Goal: Use online tool/utility: Utilize a website feature to perform a specific function

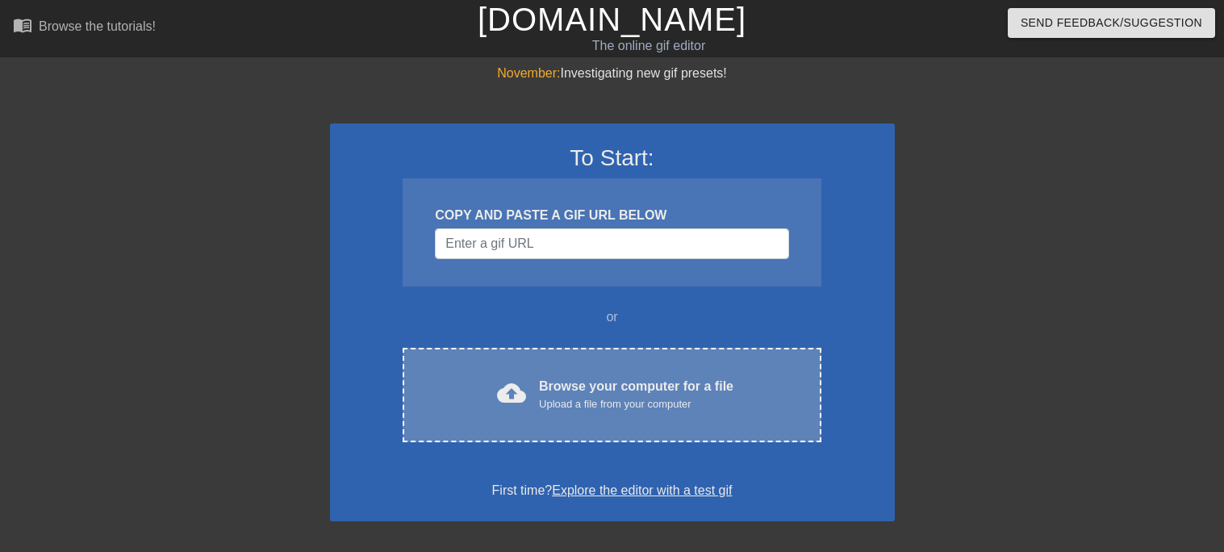
click at [579, 389] on div "Browse your computer for a file Upload a file from your computer" at bounding box center [636, 395] width 195 height 36
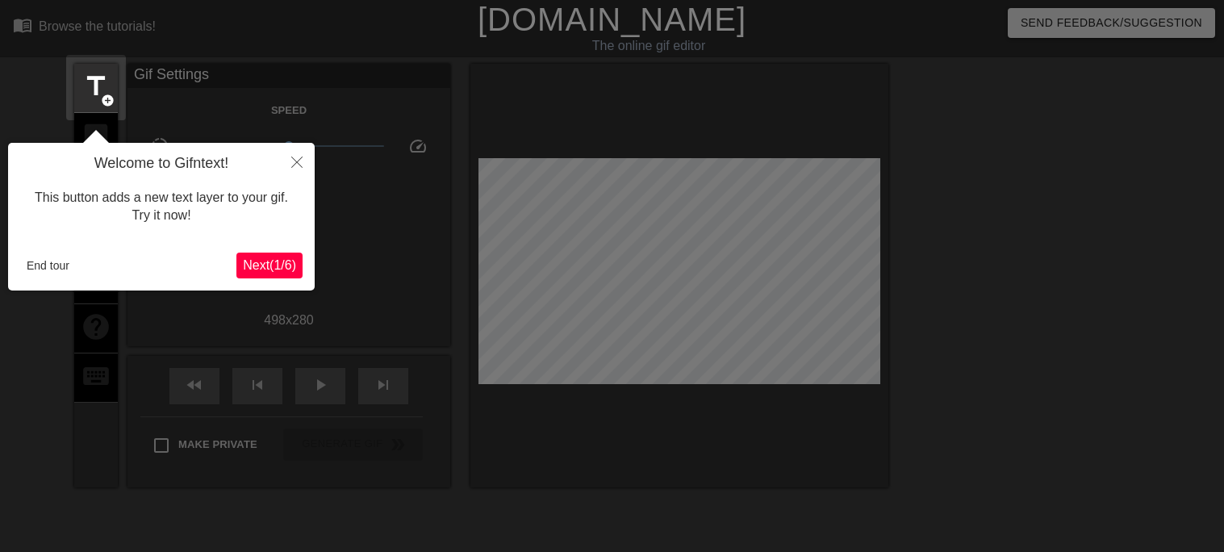
scroll to position [39, 0]
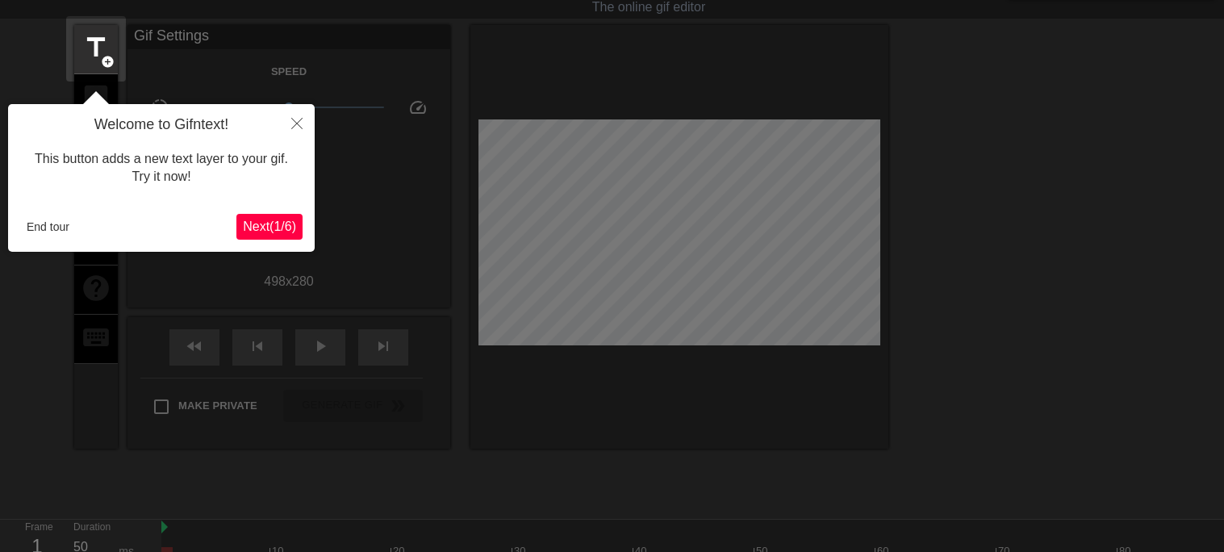
click at [269, 221] on span "Next ( 1 / 6 )" at bounding box center [269, 227] width 53 height 14
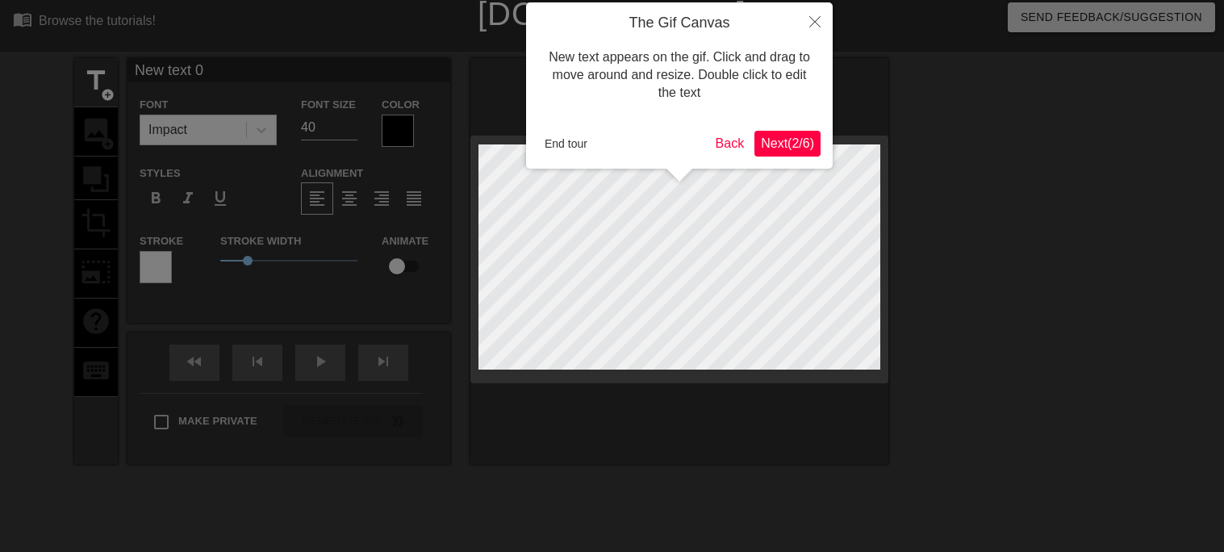
scroll to position [0, 0]
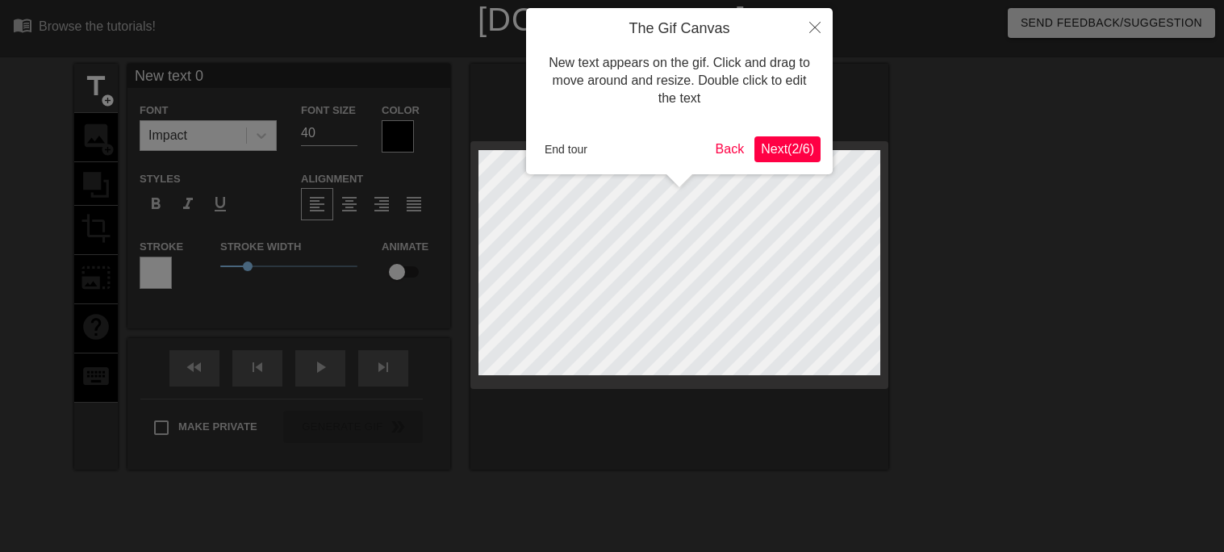
click at [797, 142] on span "Next ( 2 / 6 )" at bounding box center [787, 149] width 53 height 14
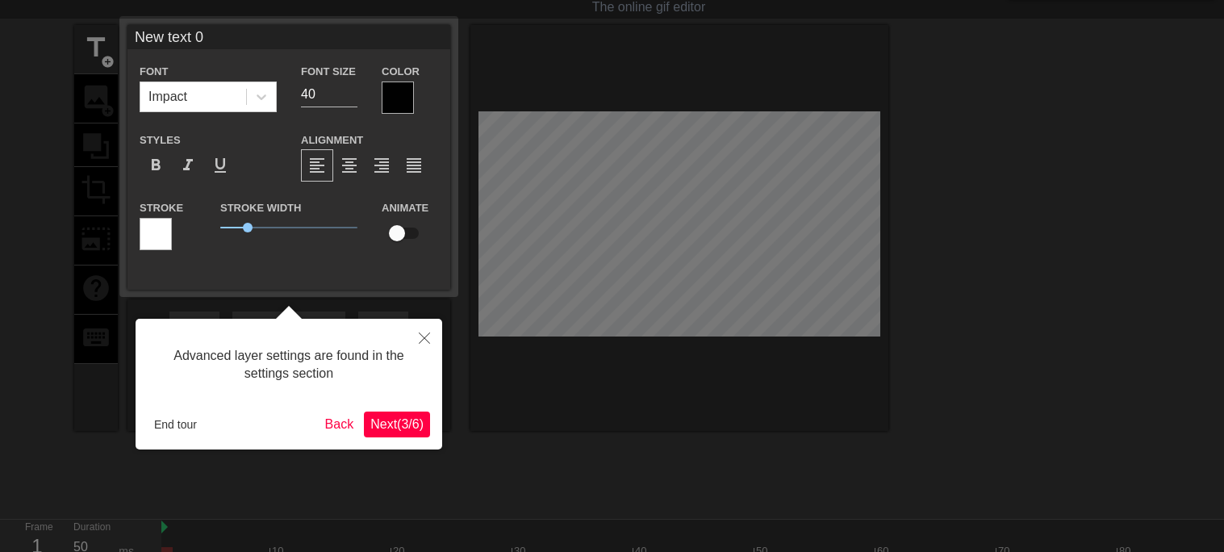
click at [387, 423] on span "Next ( 3 / 6 )" at bounding box center [396, 424] width 53 height 14
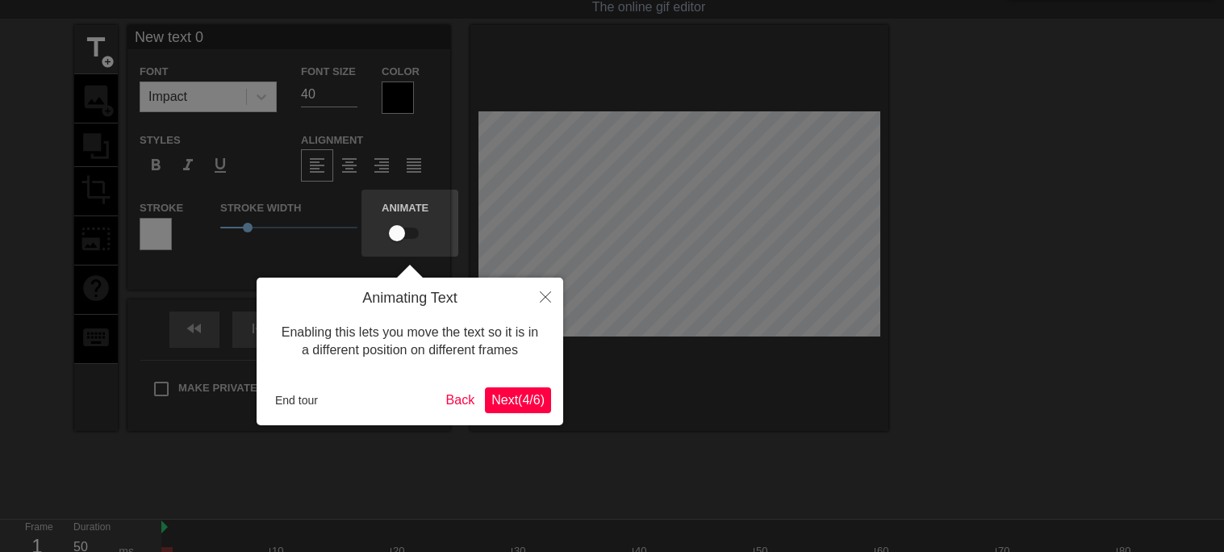
scroll to position [0, 0]
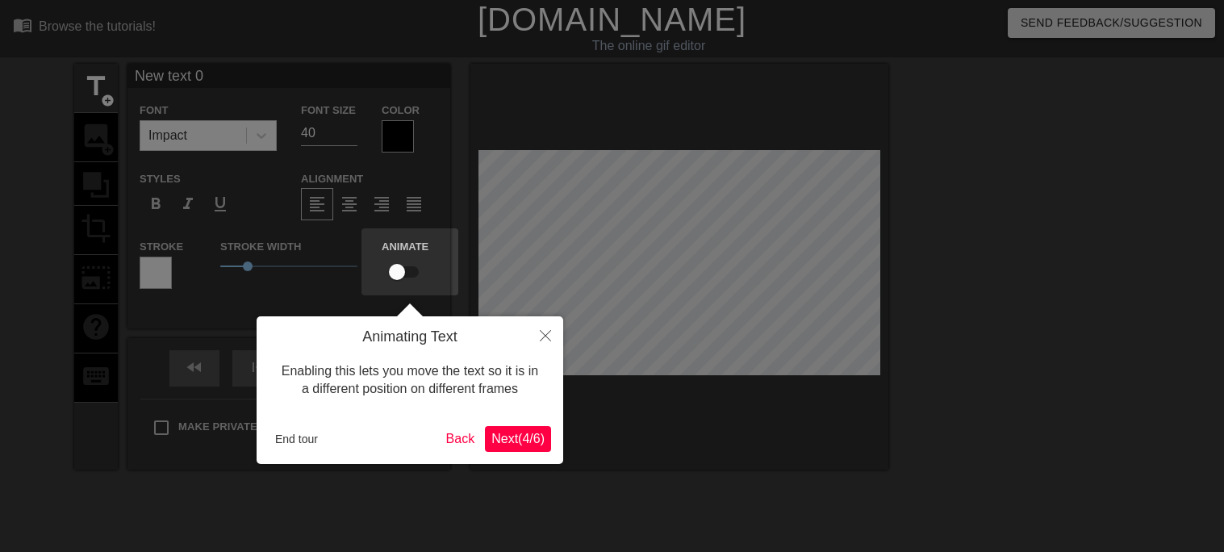
click at [502, 446] on span "Next ( 4 / 6 )" at bounding box center [518, 439] width 53 height 14
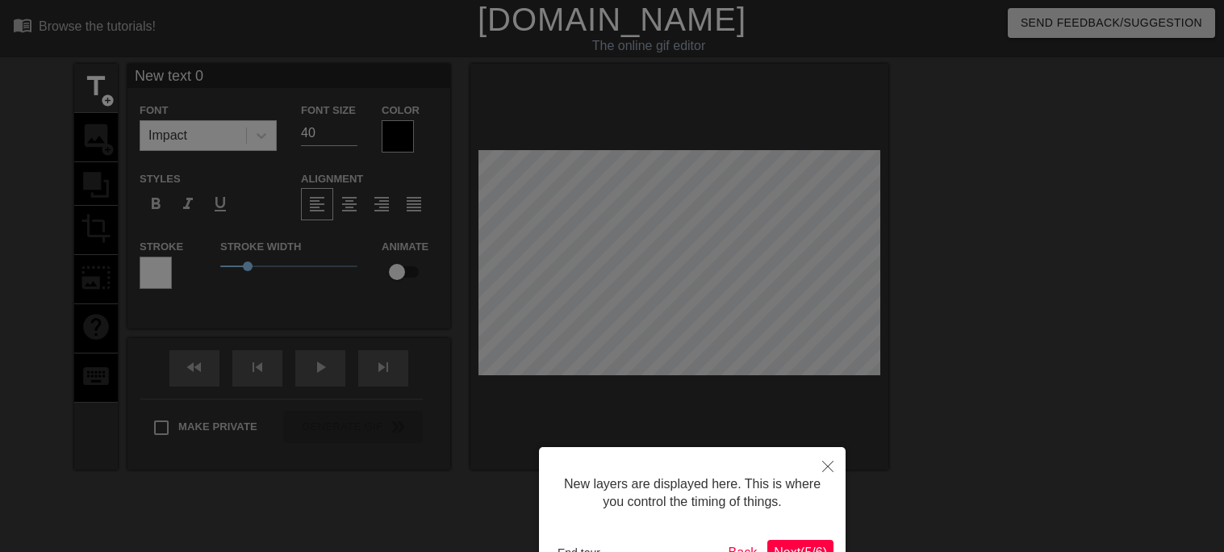
scroll to position [106, 0]
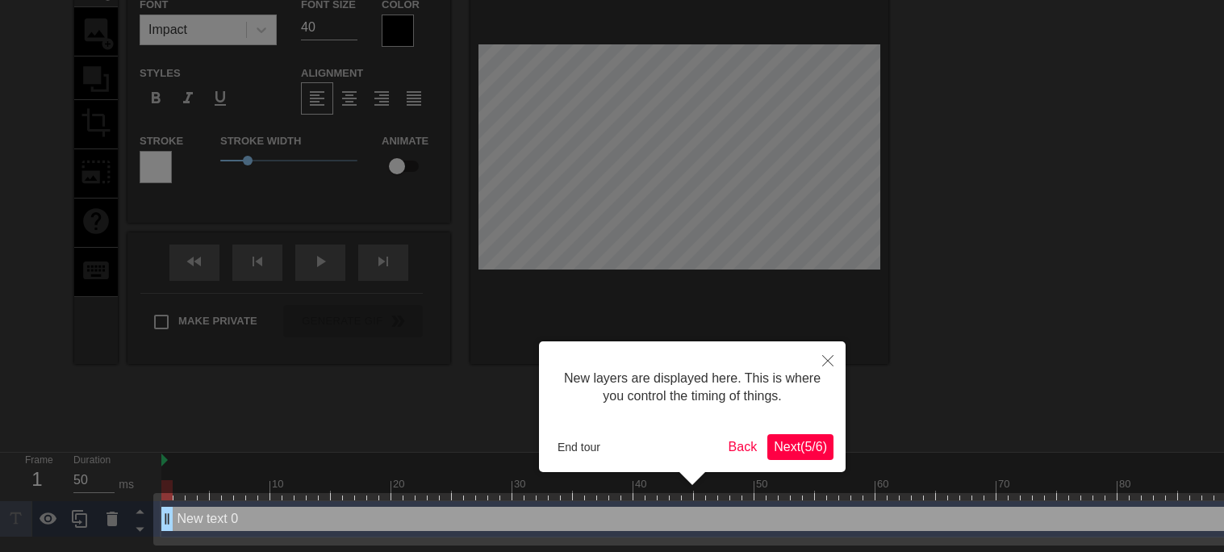
click at [811, 441] on span "Next ( 5 / 6 )" at bounding box center [800, 447] width 53 height 14
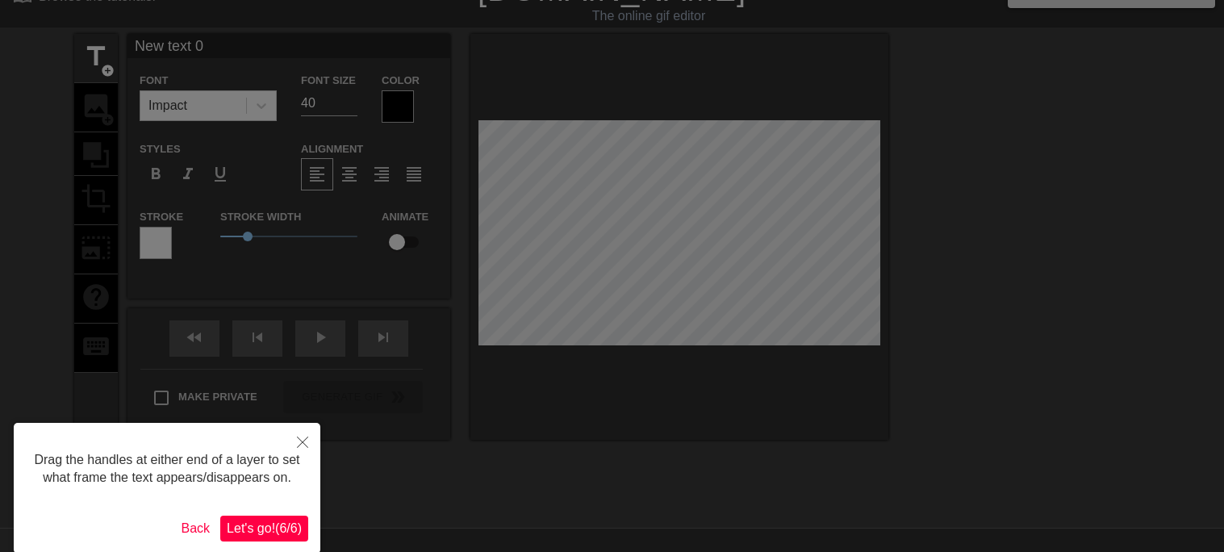
scroll to position [0, 0]
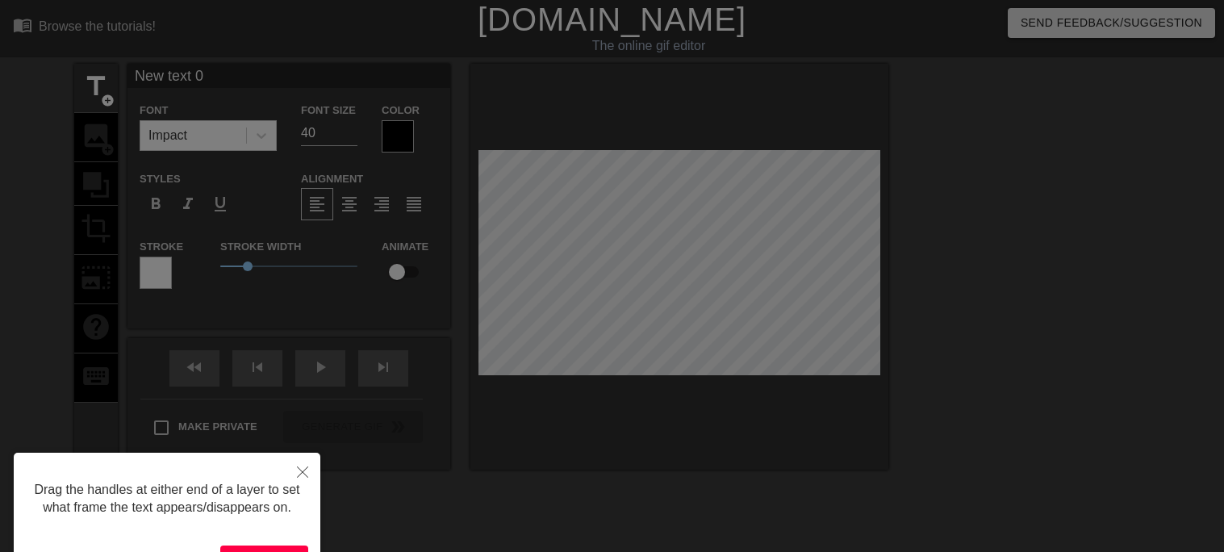
click at [279, 543] on div "Drag the handles at either end of a layer to set what frame the text appears/di…" at bounding box center [167, 518] width 307 height 131
click at [261, 480] on div "Drag the handles at either end of a layer to set what frame the text appears/di…" at bounding box center [167, 499] width 282 height 69
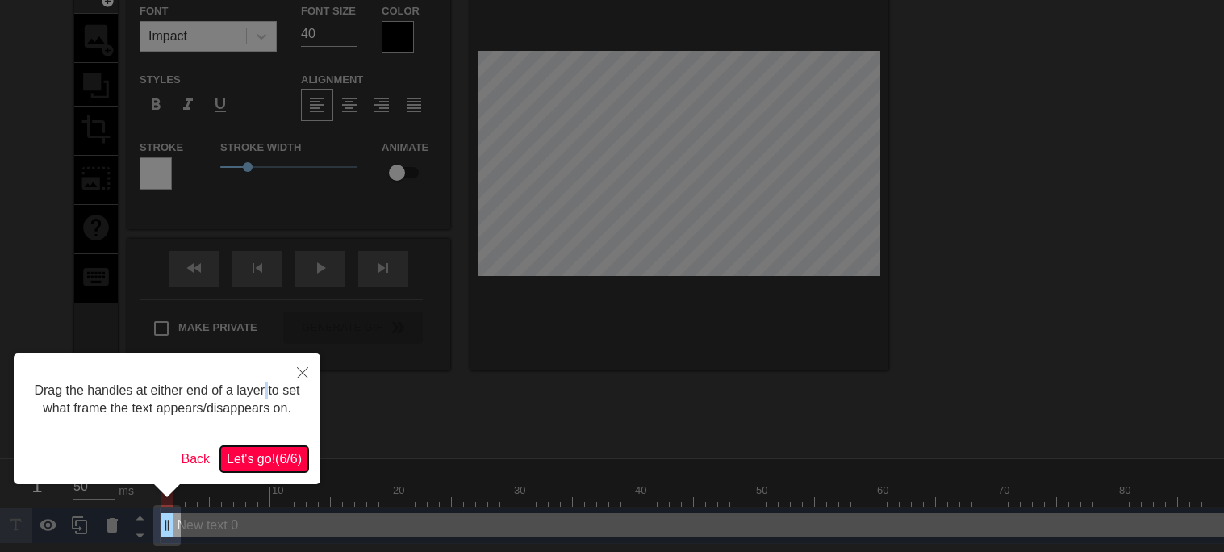
click at [228, 455] on span "Let's go! ( 6 / 6 )" at bounding box center [264, 459] width 75 height 14
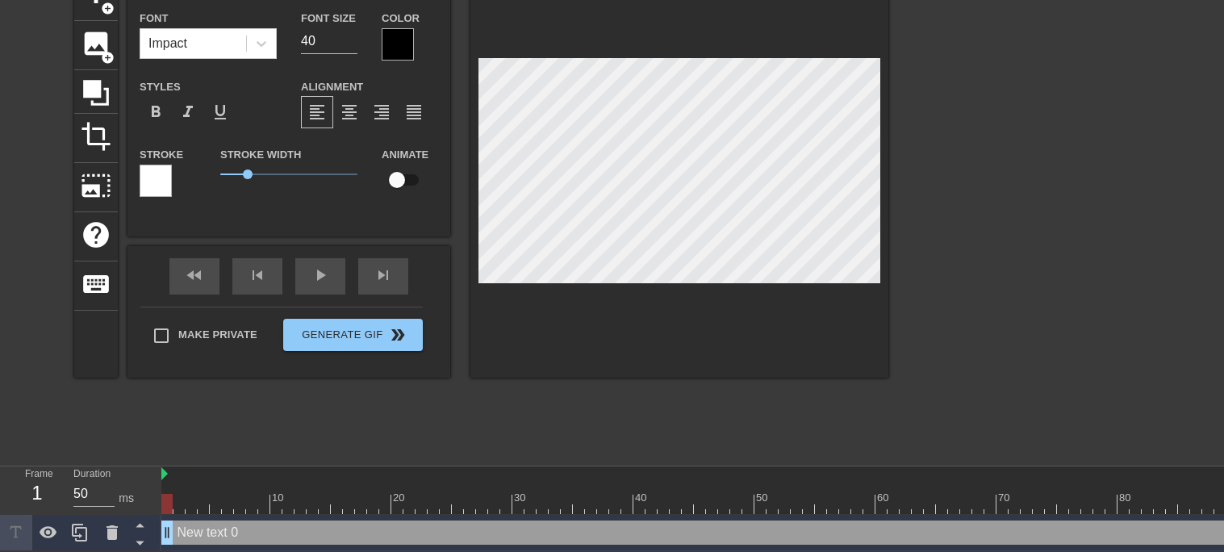
type input "New text"
type textarea "New text"
type input "New text"
type textarea "New text"
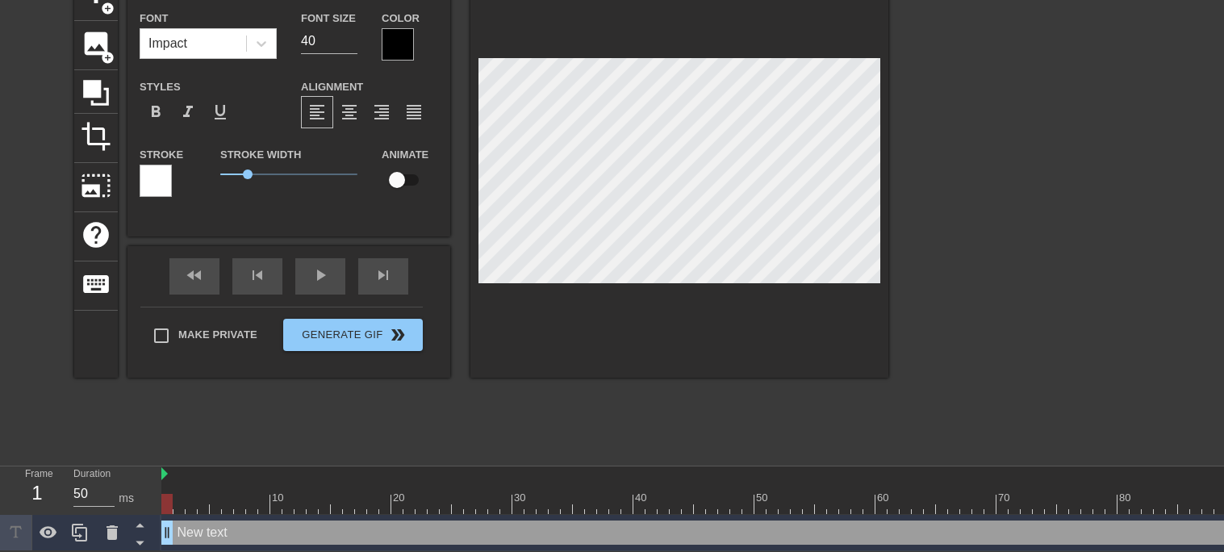
type input "New tex"
type textarea "New tex"
type input "New te"
type textarea "New te"
type input "New t"
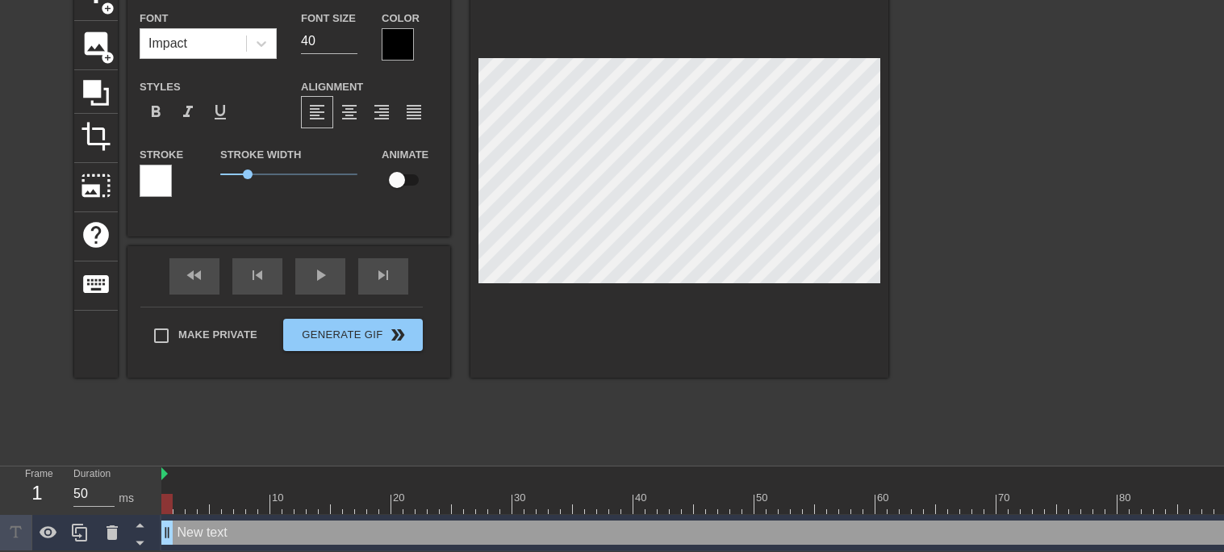
type textarea "New t"
type input "New"
type textarea "New"
type input "New"
type textarea "New"
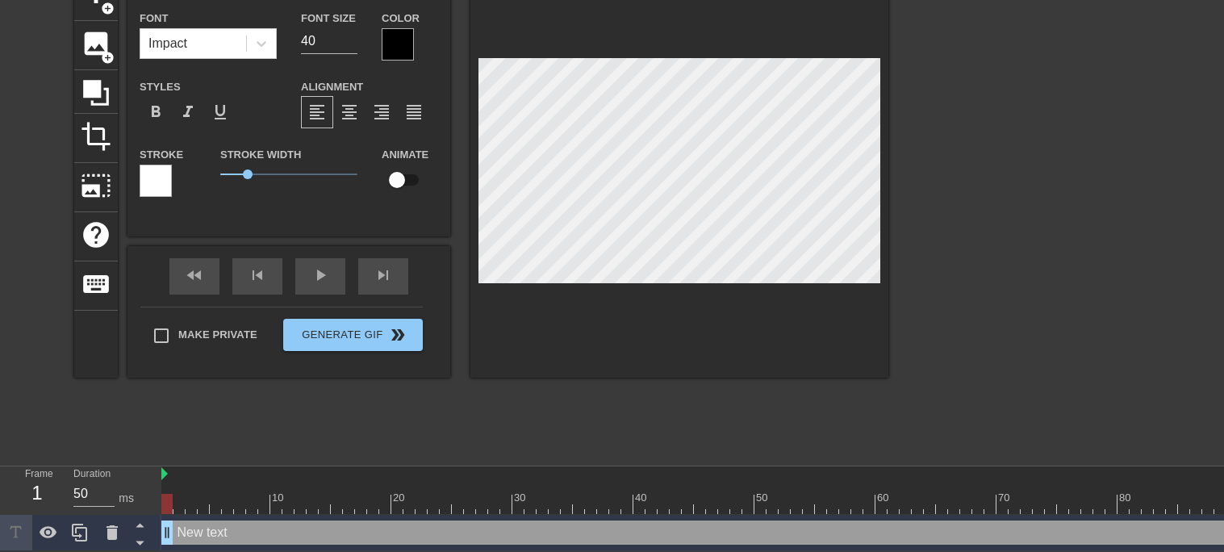
scroll to position [0, 0]
type input "Ne"
type textarea "N"
type input "R"
type textarea "R"
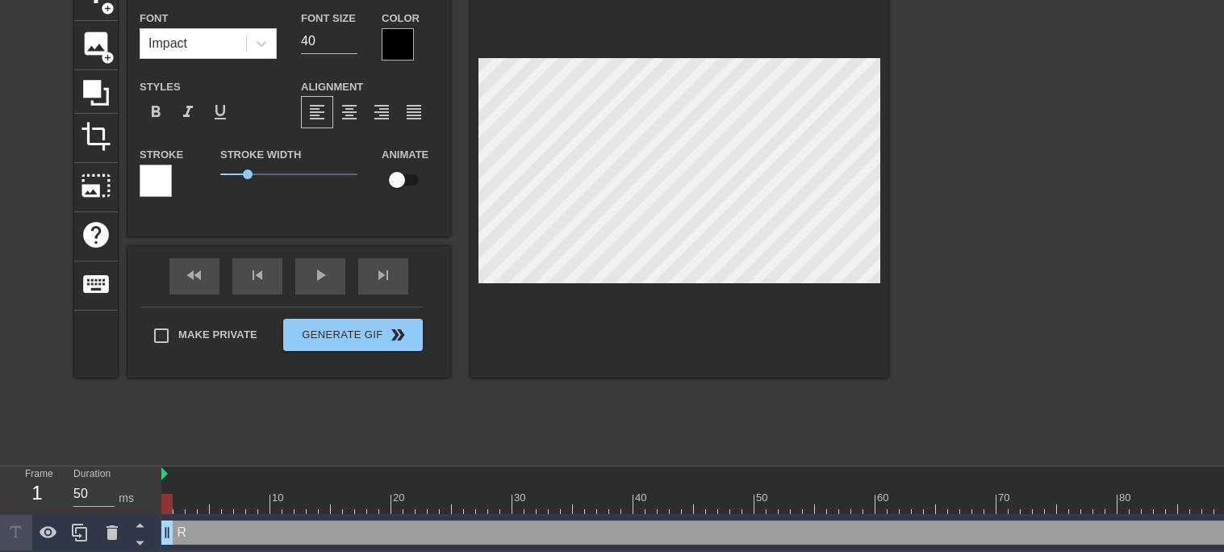
type input "Ri"
type textarea "Ri"
type input "Rim"
type textarea "Rim"
type input "Rim_"
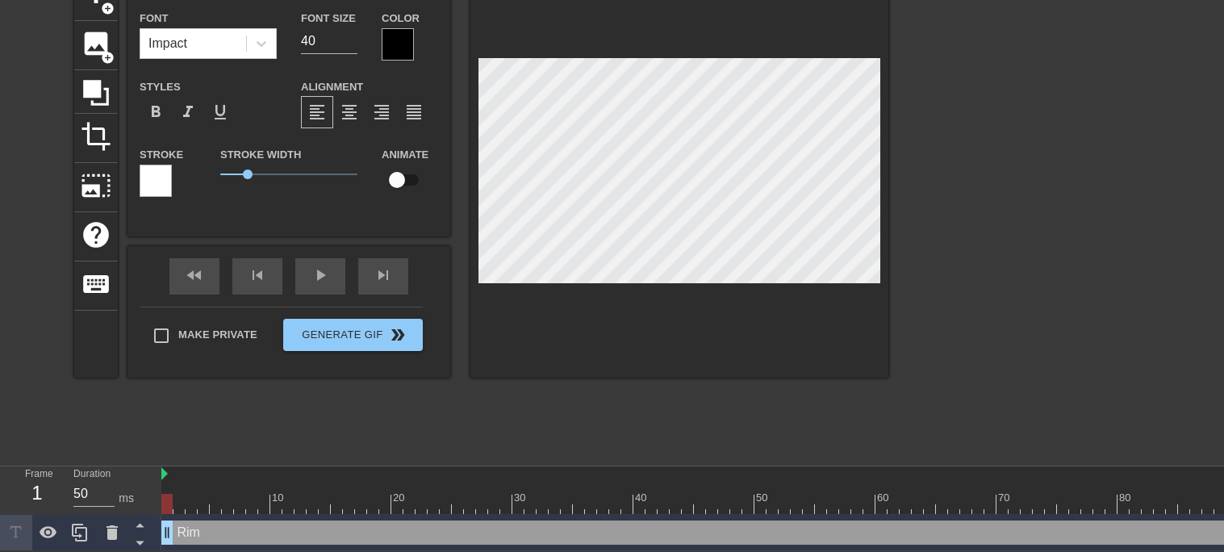
type textarea "Rim_"
type input "Rim_Y"
type textarea "Rim_Y"
type input "Rim_Ye"
type textarea "Rim_Ye"
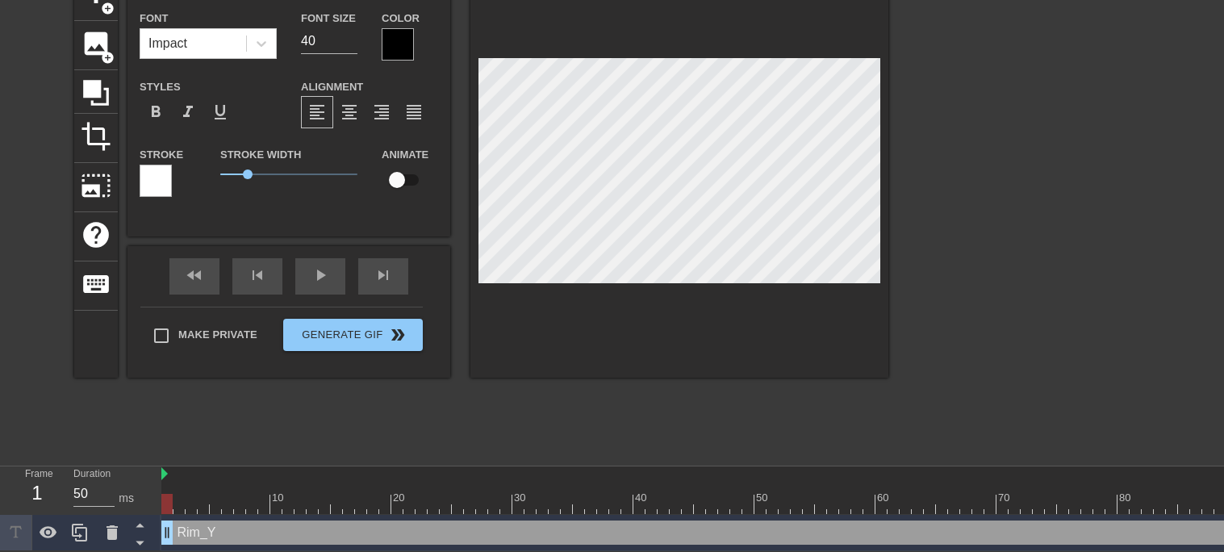
type input "Rim_Yel"
type textarea "Rim_Yel"
type input "Rim_Yell"
type textarea "Rim_Yell"
type input "Rim_Yello"
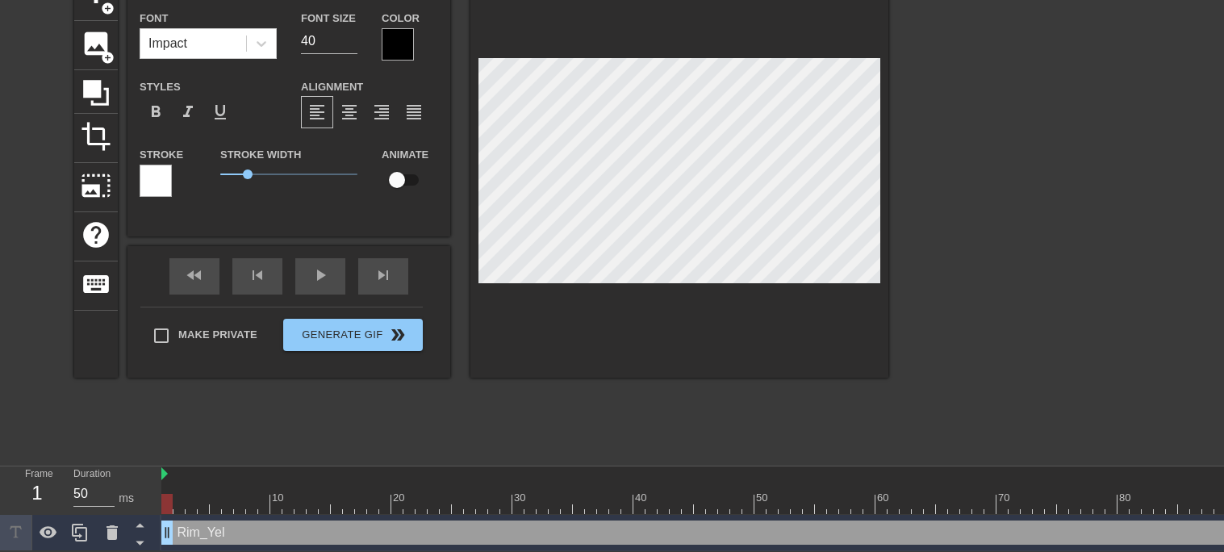
type textarea "Rim_Yello"
type input "Rim_Yellow"
type textarea "Rim_Yellow"
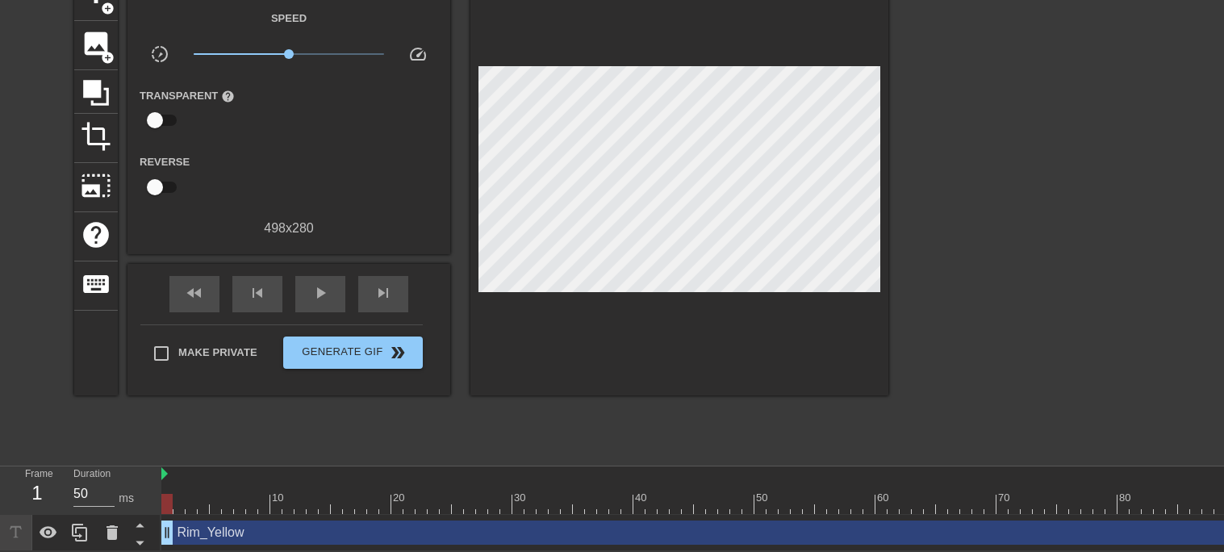
click at [517, 411] on div "title add_circle image add_circle crop photo_size_select_large help keyboard Gi…" at bounding box center [481, 214] width 814 height 484
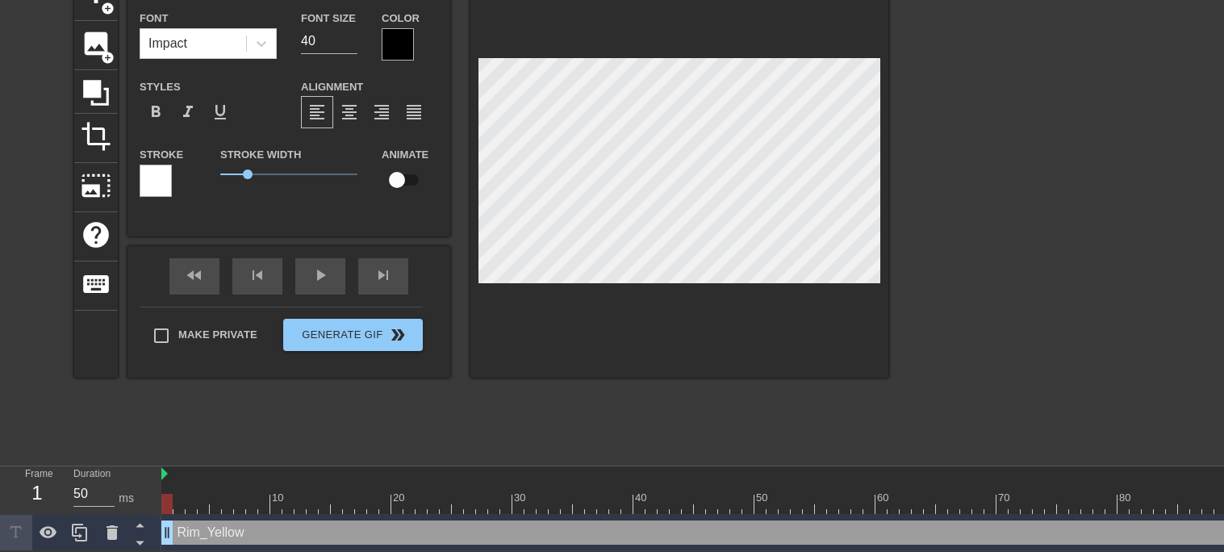
click at [398, 48] on div at bounding box center [398, 44] width 32 height 32
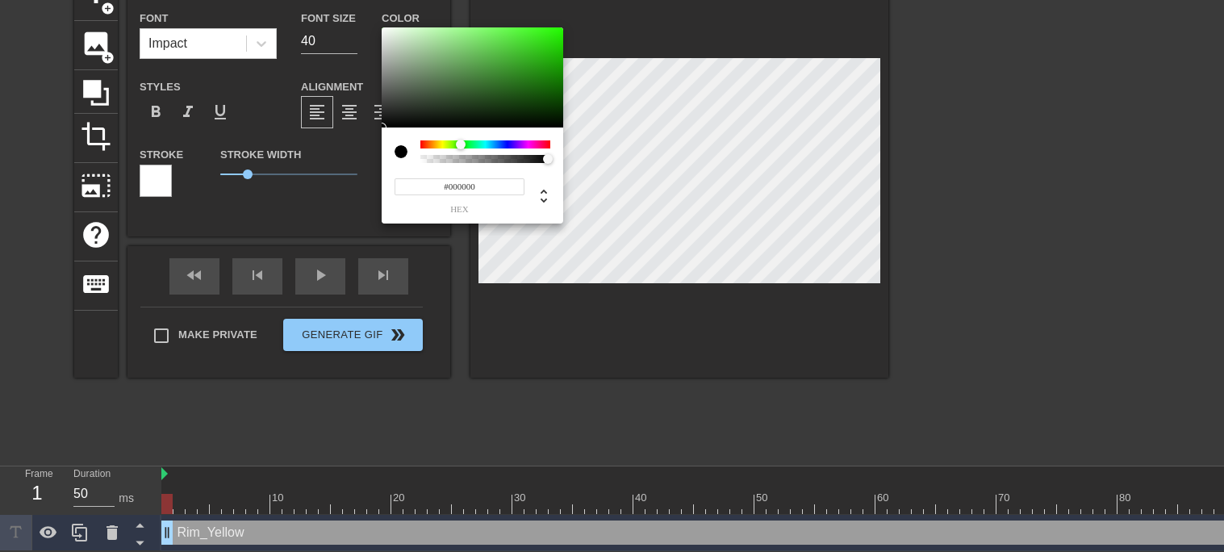
drag, startPoint x: 421, startPoint y: 144, endPoint x: 461, endPoint y: 148, distance: 40.5
click at [461, 148] on div at bounding box center [461, 145] width 10 height 10
type input "0"
drag, startPoint x: 517, startPoint y: 158, endPoint x: 265, endPoint y: 165, distance: 252.7
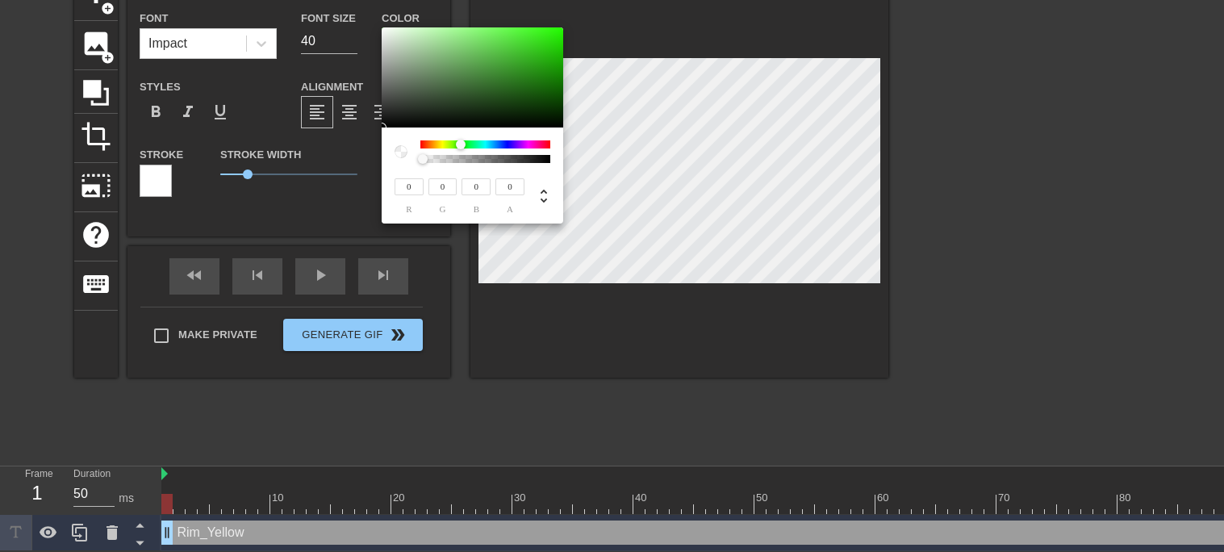
click at [265, 165] on div "0 r 0 g 0 b 0 a" at bounding box center [612, 276] width 1224 height 552
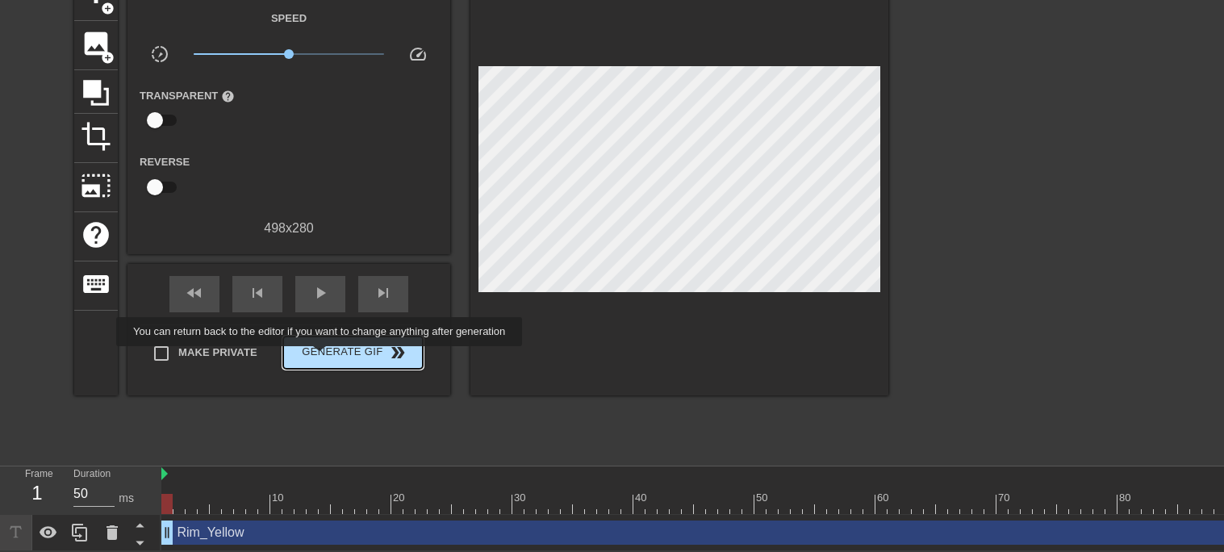
click at [319, 358] on span "Generate Gif double_arrow" at bounding box center [353, 352] width 127 height 19
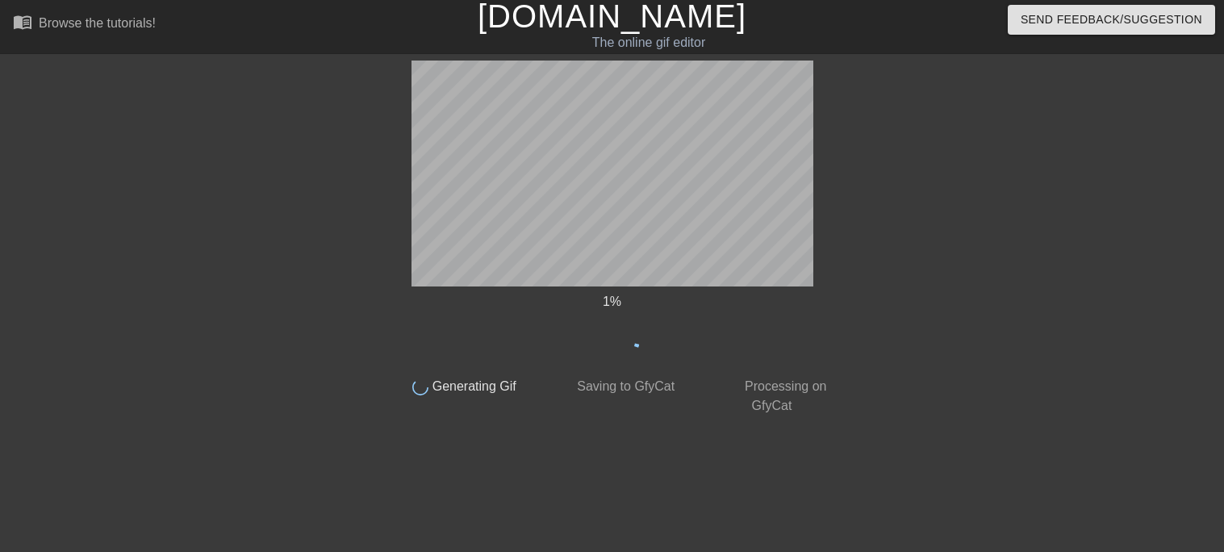
scroll to position [2, 0]
